Goal: Task Accomplishment & Management: Manage account settings

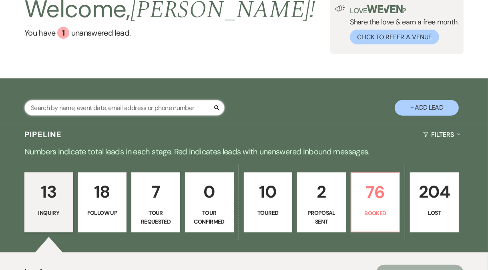
click at [130, 103] on input "text" at bounding box center [124, 108] width 200 height 16
type input "[PERSON_NAME]"
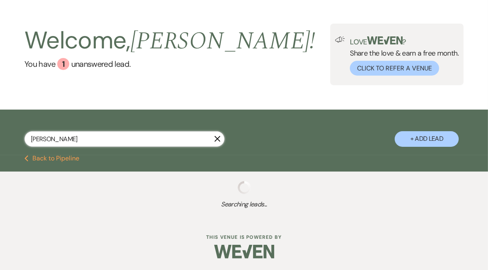
select select "9"
select select "8"
select select "5"
select select "8"
select select "5"
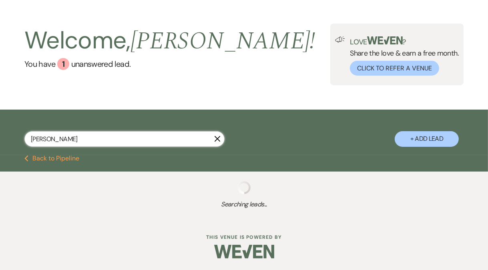
select select "2"
select select "8"
select select "6"
select select "8"
select select "6"
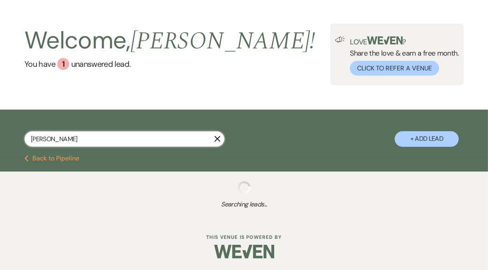
select select "8"
select select "9"
select select "8"
select select "5"
select select "8"
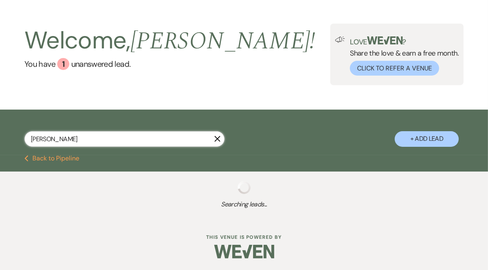
select select "5"
select select "8"
select select "6"
select select "8"
select select "6"
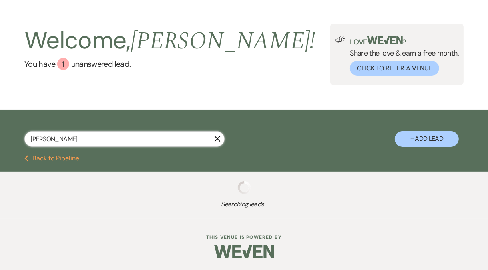
select select "5"
select select "8"
select select "1"
select select "8"
select select "9"
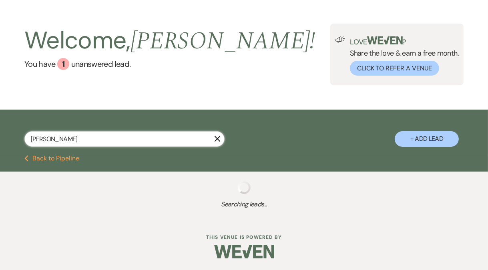
select select "8"
select select "7"
select select "8"
select select "5"
select select "8"
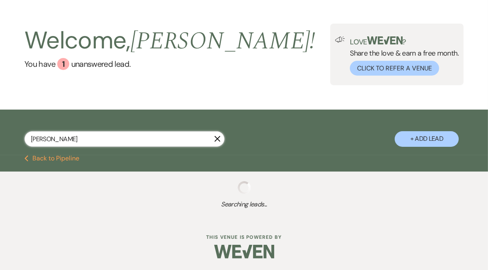
select select "5"
select select "8"
select select "5"
select select "8"
select select "6"
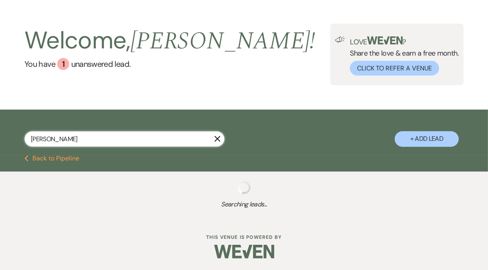
select select "8"
select select "10"
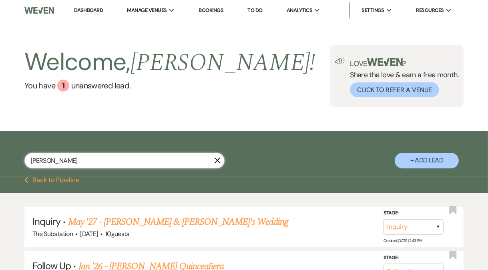
type input "[PERSON_NAME]"
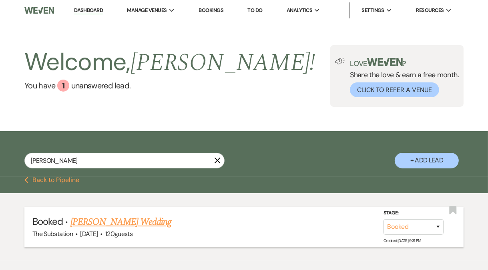
click at [137, 225] on link "[PERSON_NAME] Wedding" at bounding box center [120, 222] width 101 height 14
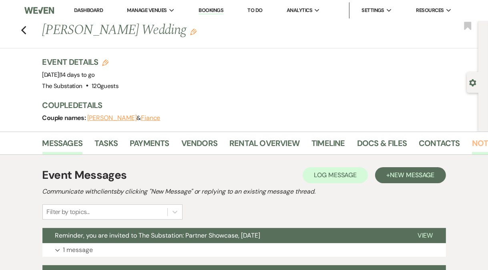
click at [474, 145] on link "Notes" at bounding box center [484, 146] width 25 height 18
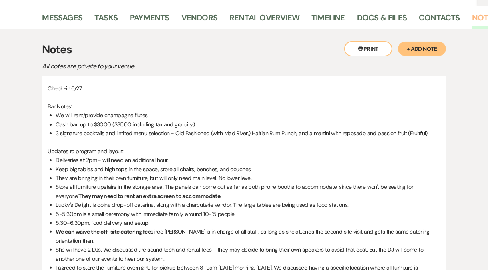
scroll to position [20, 0]
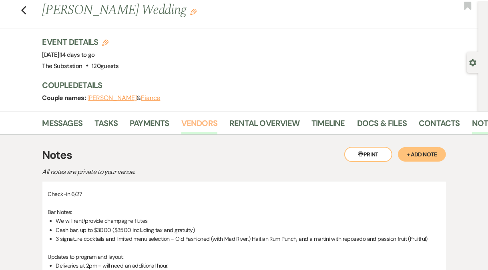
click at [188, 123] on link "Vendors" at bounding box center [199, 126] width 36 height 18
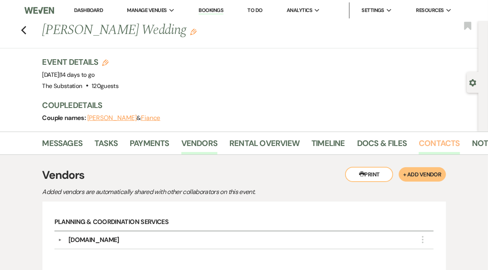
click at [430, 145] on link "Contacts" at bounding box center [439, 146] width 41 height 18
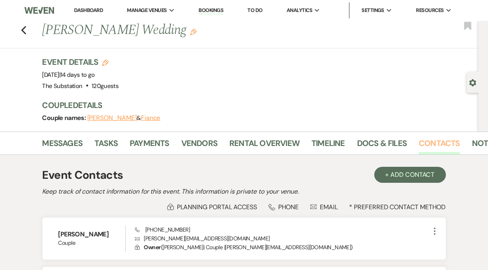
scroll to position [52, 0]
